Goal: Find specific page/section: Find specific page/section

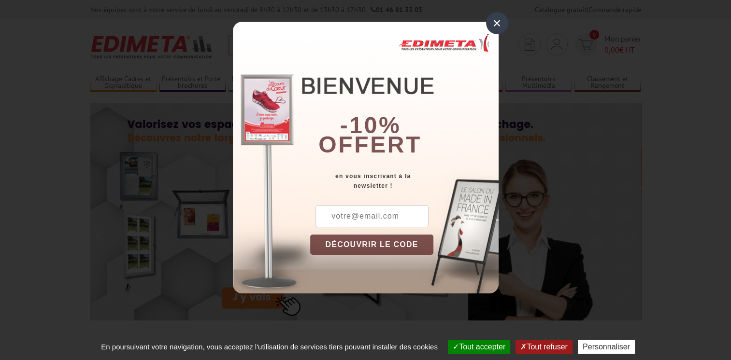
click at [498, 21] on div "×" at bounding box center [497, 23] width 22 height 22
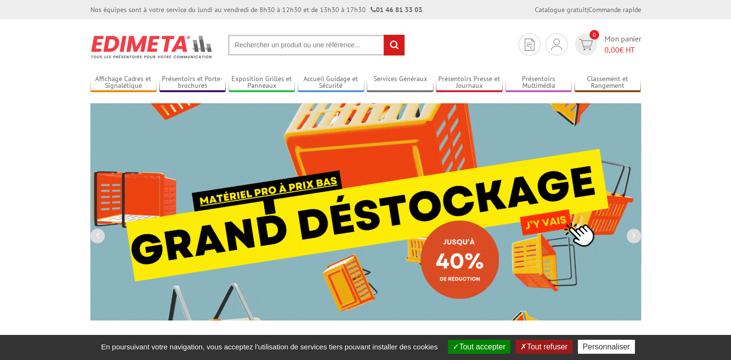
click at [242, 45] on input "text" at bounding box center [316, 45] width 177 height 21
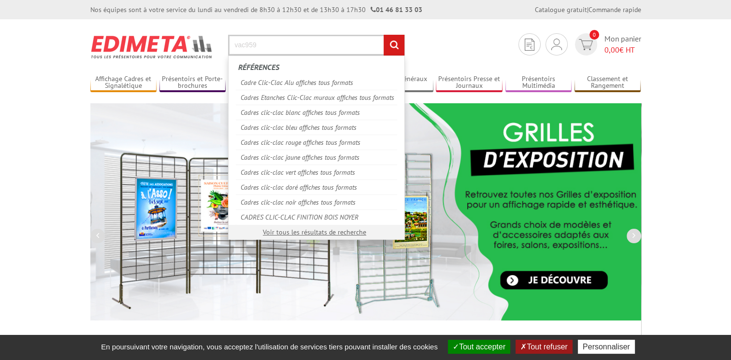
type input "vac959"
click at [384, 35] on input "rechercher" at bounding box center [394, 45] width 21 height 21
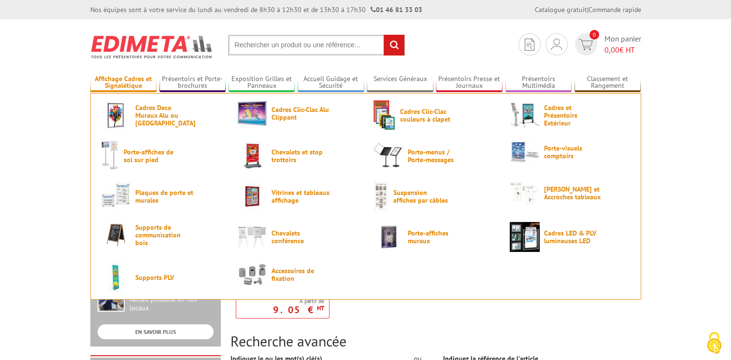
click at [135, 78] on link "Affichage Cadres et Signalétique" at bounding box center [123, 83] width 67 height 16
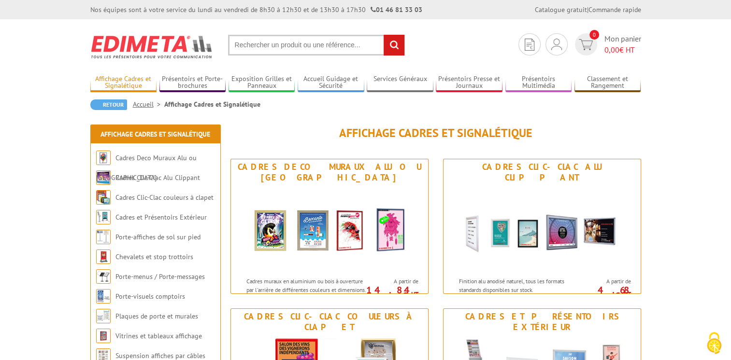
click at [119, 76] on link "Affichage Cadres et Signalétique" at bounding box center [123, 83] width 67 height 16
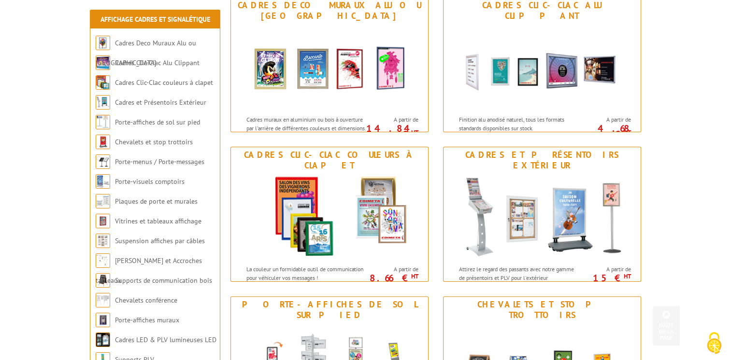
scroll to position [138, 0]
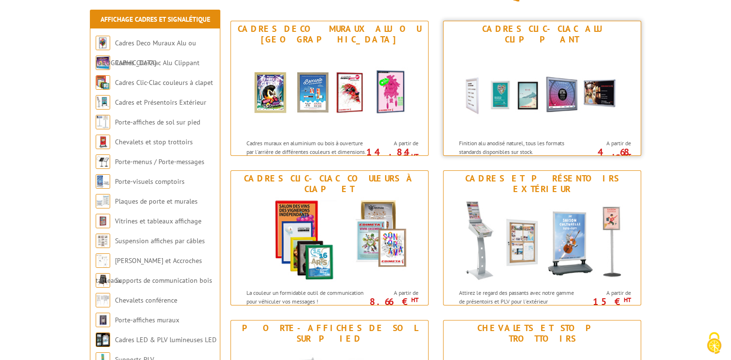
click at [547, 96] on img at bounding box center [542, 90] width 179 height 87
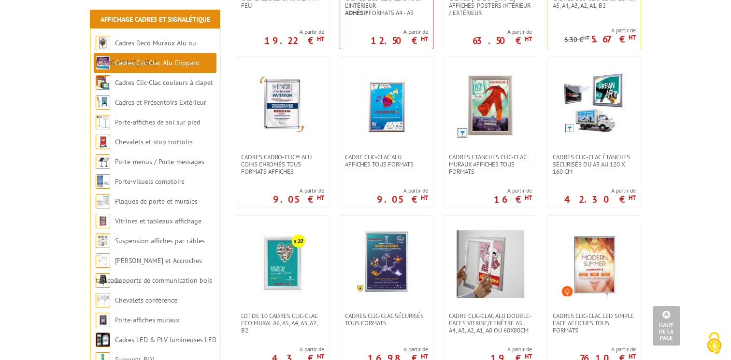
scroll to position [341, 0]
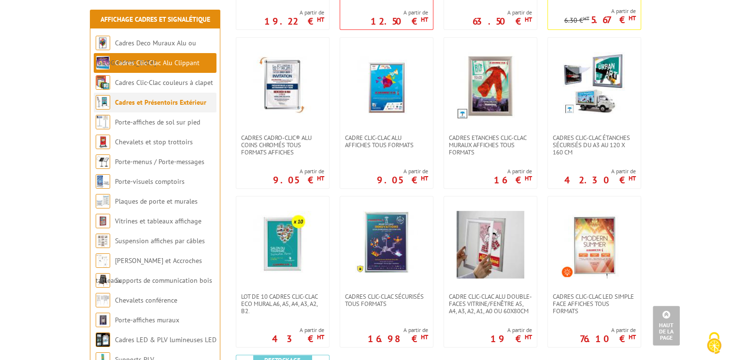
click at [114, 101] on li "Cadres et Présentoirs Extérieur" at bounding box center [155, 103] width 123 height 20
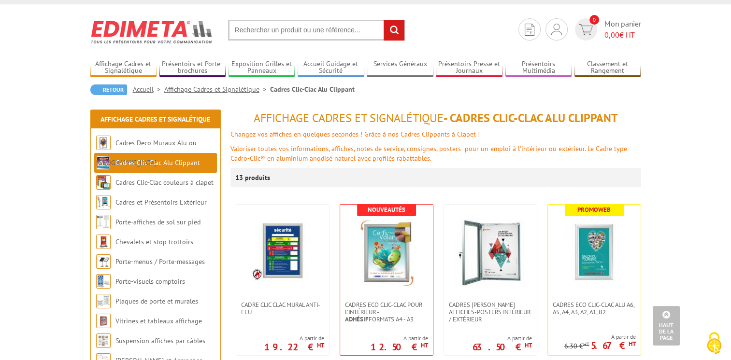
scroll to position [0, 0]
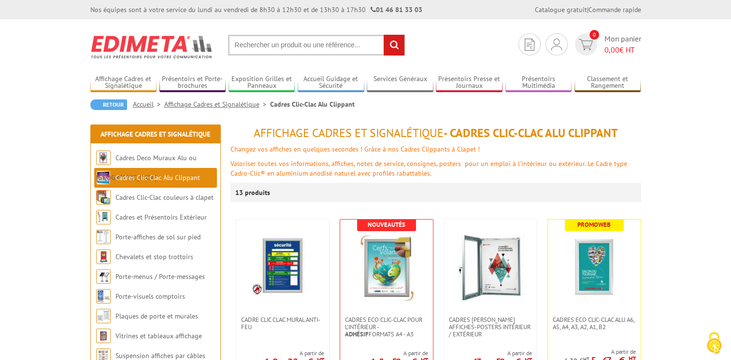
click at [302, 44] on input "text" at bounding box center [316, 45] width 177 height 21
click at [303, 44] on input "text" at bounding box center [316, 45] width 177 height 21
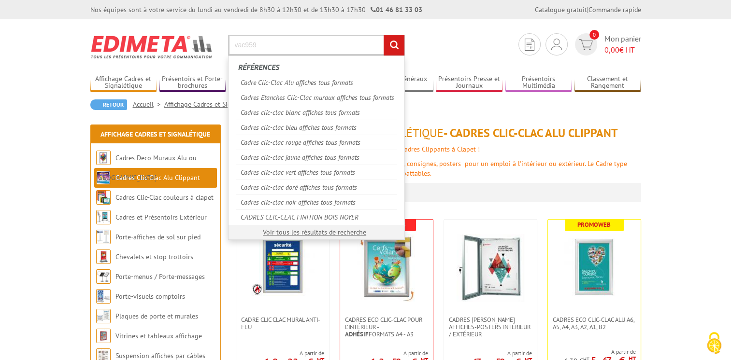
type input "vac959"
click at [384, 35] on input "rechercher" at bounding box center [394, 45] width 21 height 21
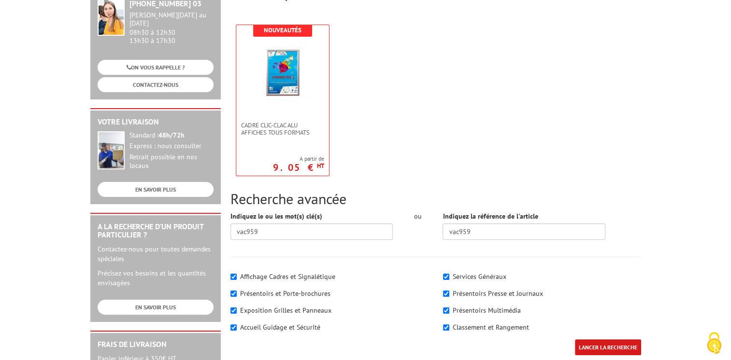
scroll to position [178, 0]
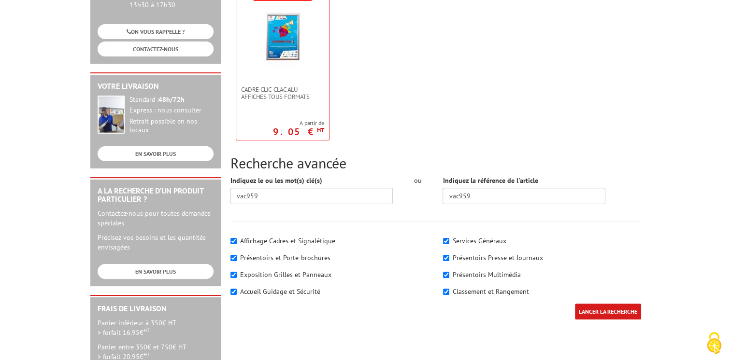
click at [597, 309] on input "LANCER LA RECHERCHE" at bounding box center [608, 312] width 66 height 16
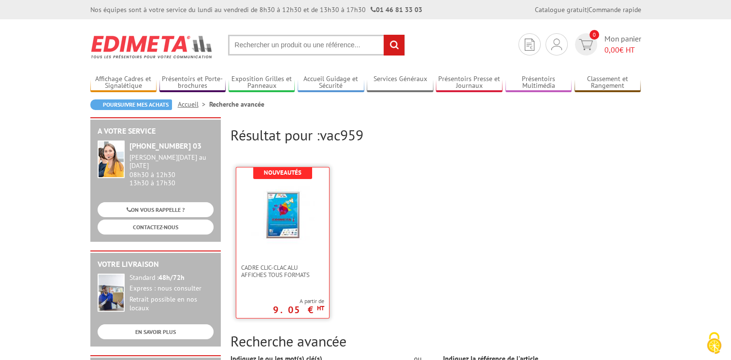
click at [284, 218] on img at bounding box center [282, 213] width 63 height 63
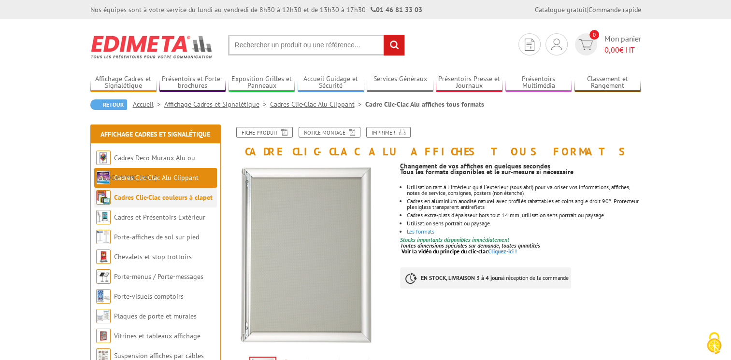
click at [186, 201] on link "Cadres Clic-Clac couleurs à clapet" at bounding box center [163, 197] width 99 height 9
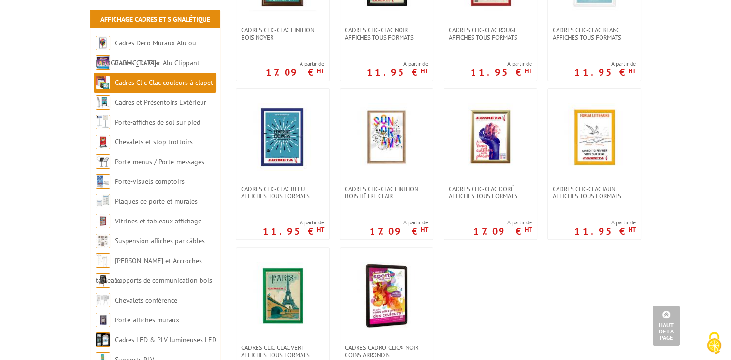
scroll to position [296, 0]
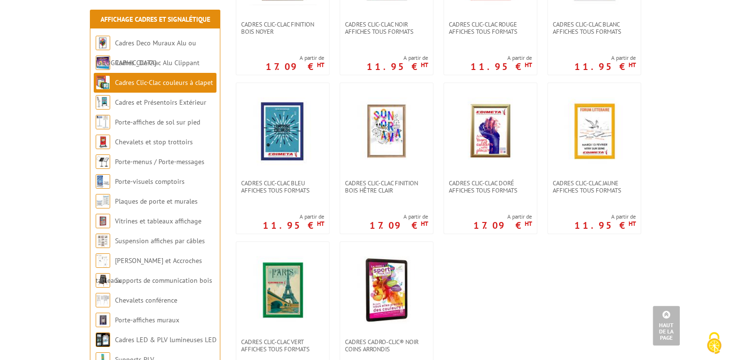
drag, startPoint x: 518, startPoint y: 286, endPoint x: 525, endPoint y: 287, distance: 6.8
click at [519, 287] on ul "CADRES CLIC-CLAC FINITION BOIS NOYER A partir de 17.09 € HT A partir de" at bounding box center [435, 158] width 411 height 479
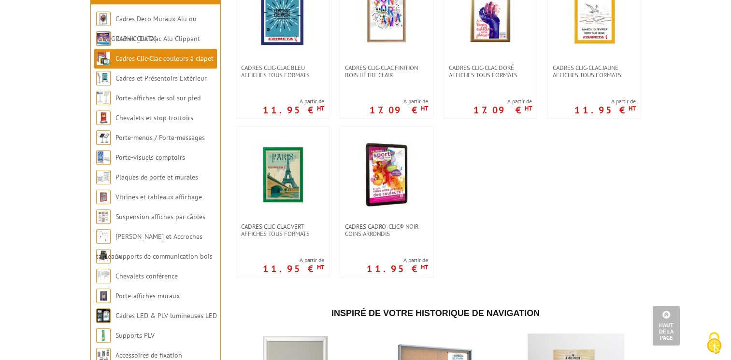
scroll to position [404, 0]
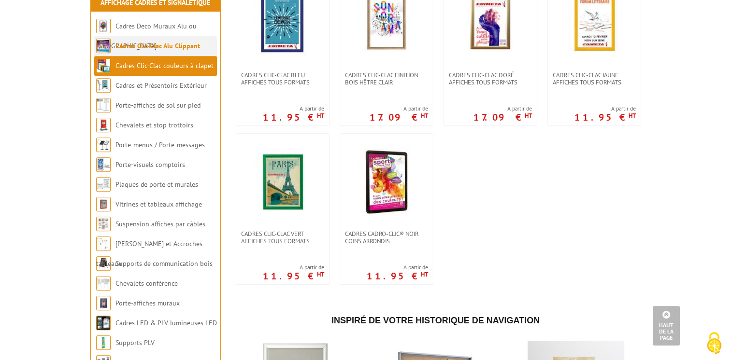
click at [177, 50] on link "Cadres Clic-Clac Alu Clippant" at bounding box center [157, 46] width 85 height 9
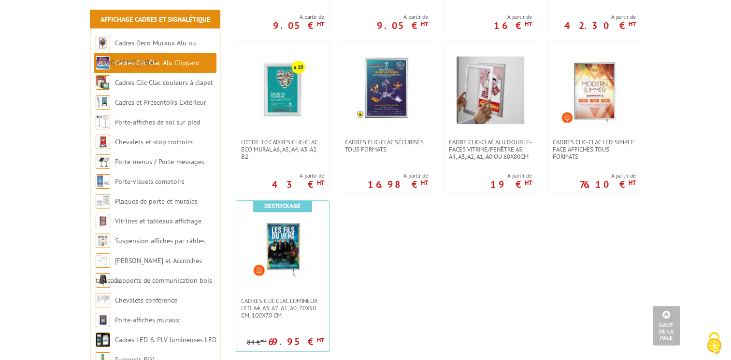
scroll to position [534, 0]
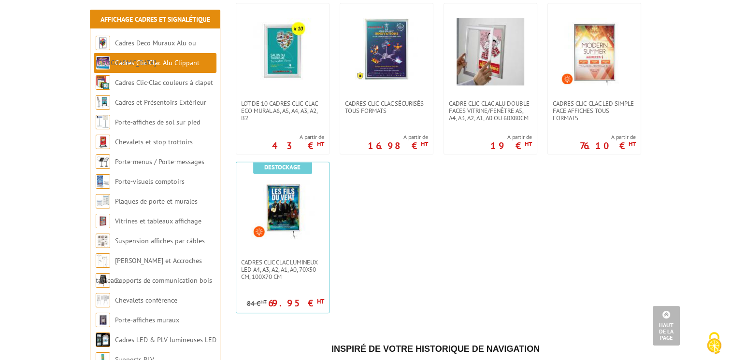
click at [40, 101] on body "Nos équipes sont à votre service du [DATE] au [DATE] de 8h30 à 12h30 et de 13h3…" at bounding box center [365, 199] width 731 height 1467
